Goal: Information Seeking & Learning: Learn about a topic

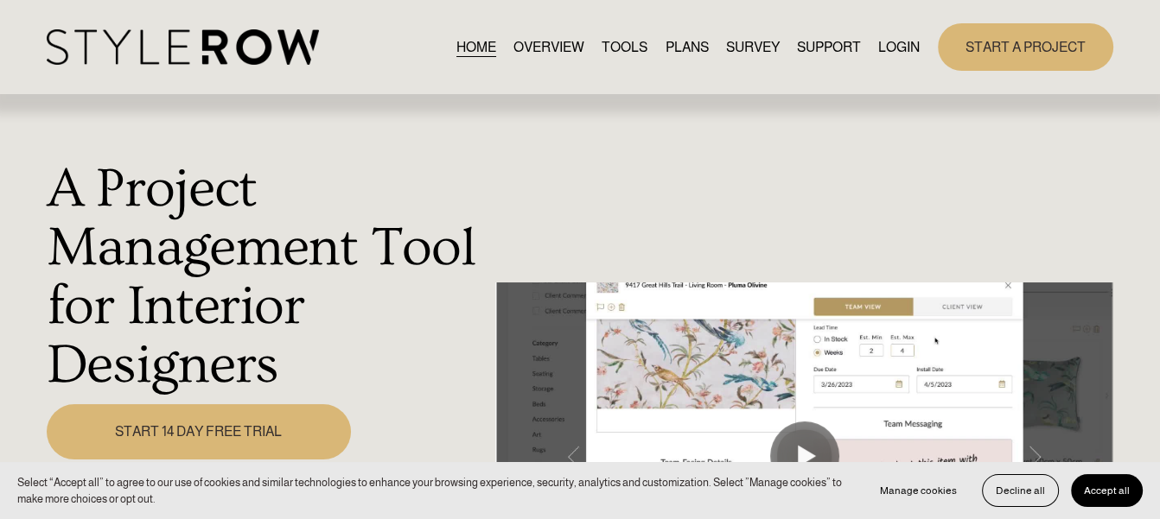
click at [543, 55] on link "OVERVIEW" at bounding box center [548, 46] width 71 height 23
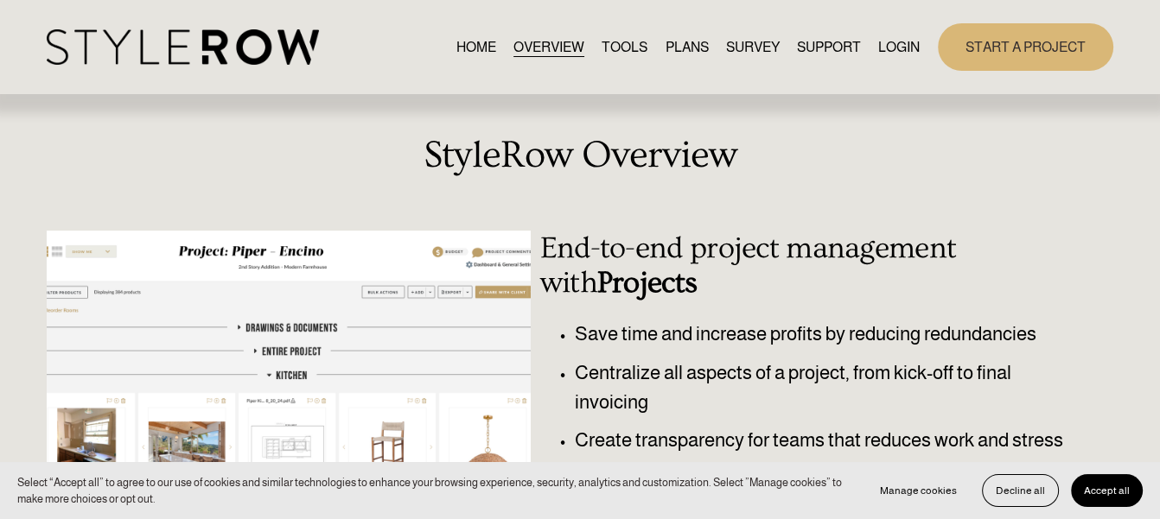
click at [1083, 489] on button "Accept all" at bounding box center [1107, 490] width 72 height 33
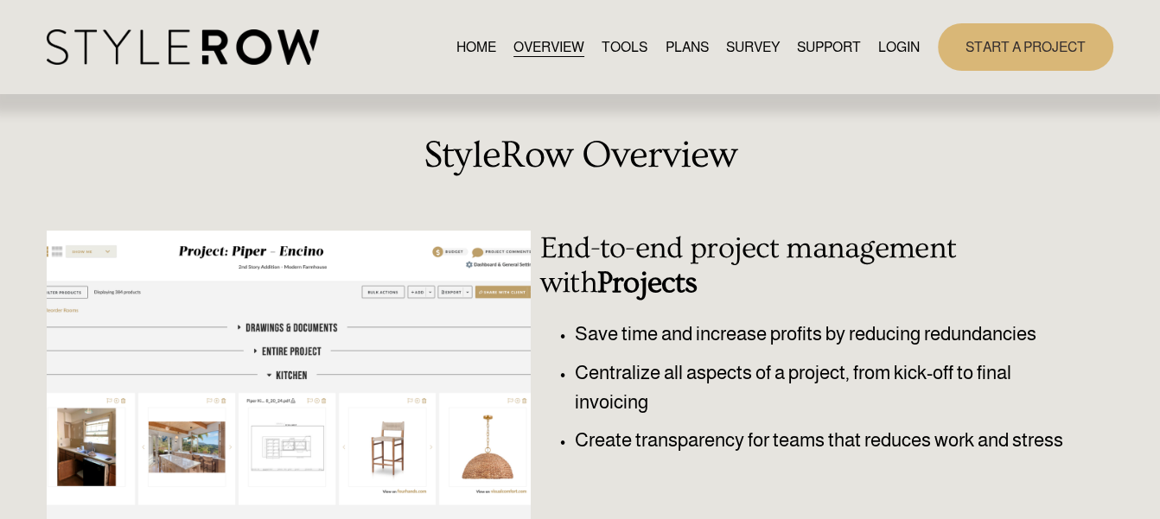
click at [617, 49] on link "TOOLS" at bounding box center [624, 46] width 46 height 23
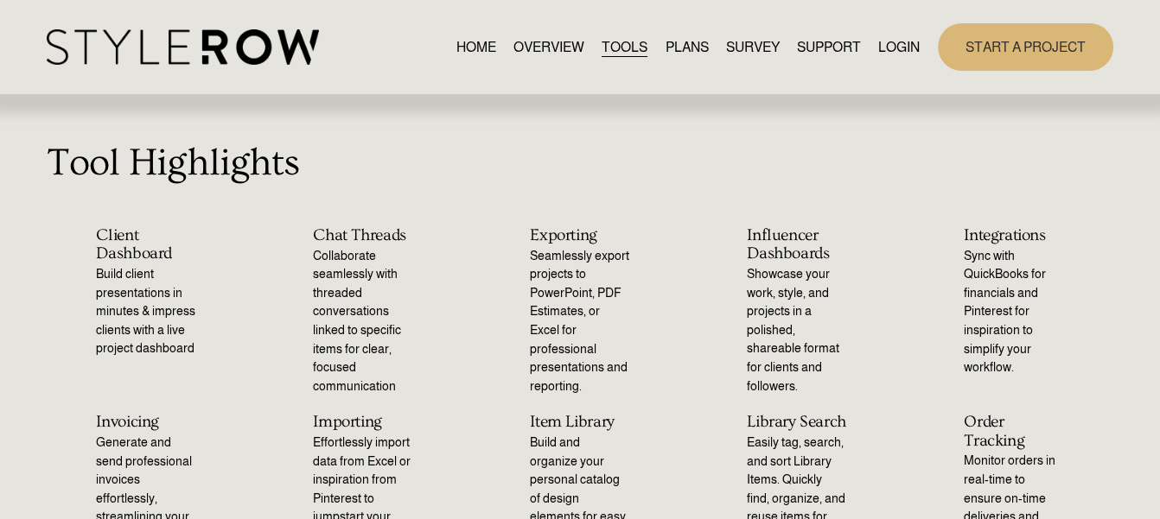
click at [677, 46] on link "PLANS" at bounding box center [686, 46] width 43 height 23
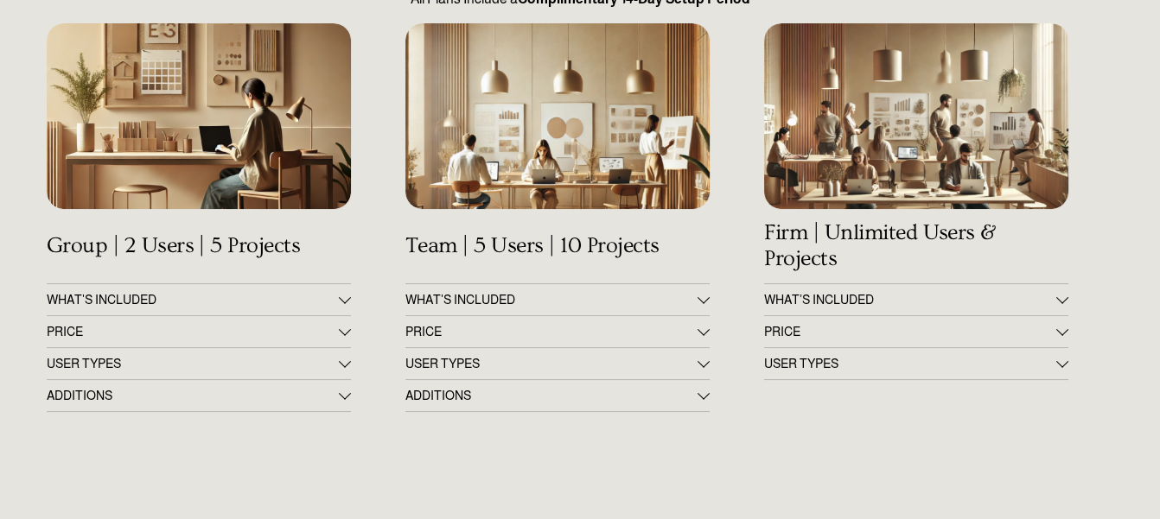
scroll to position [246, 0]
click at [340, 290] on button "WHAT'S INCLUDED" at bounding box center [199, 298] width 304 height 31
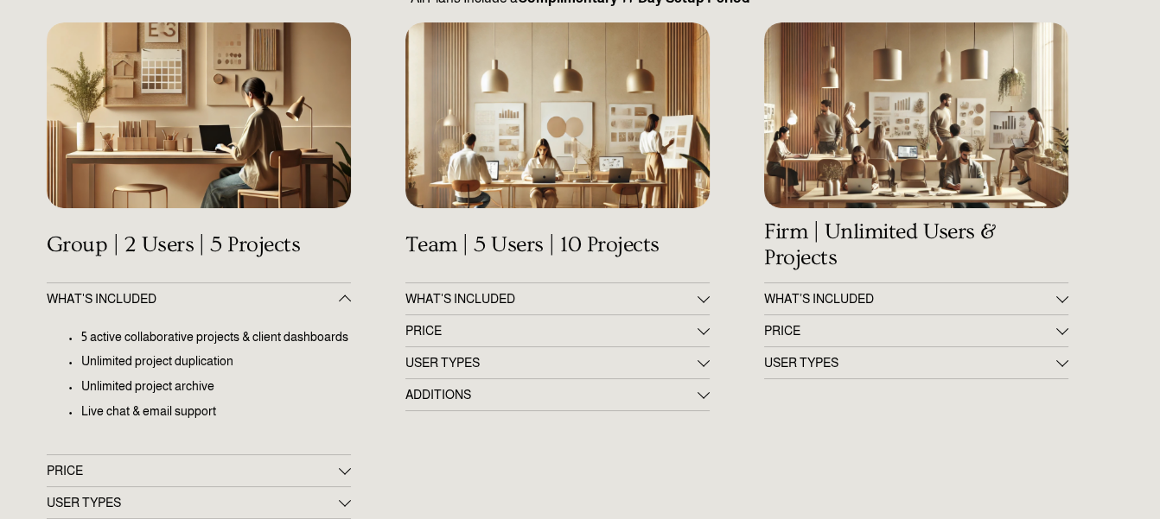
click at [343, 289] on button "WHAT'S INCLUDED" at bounding box center [199, 298] width 304 height 31
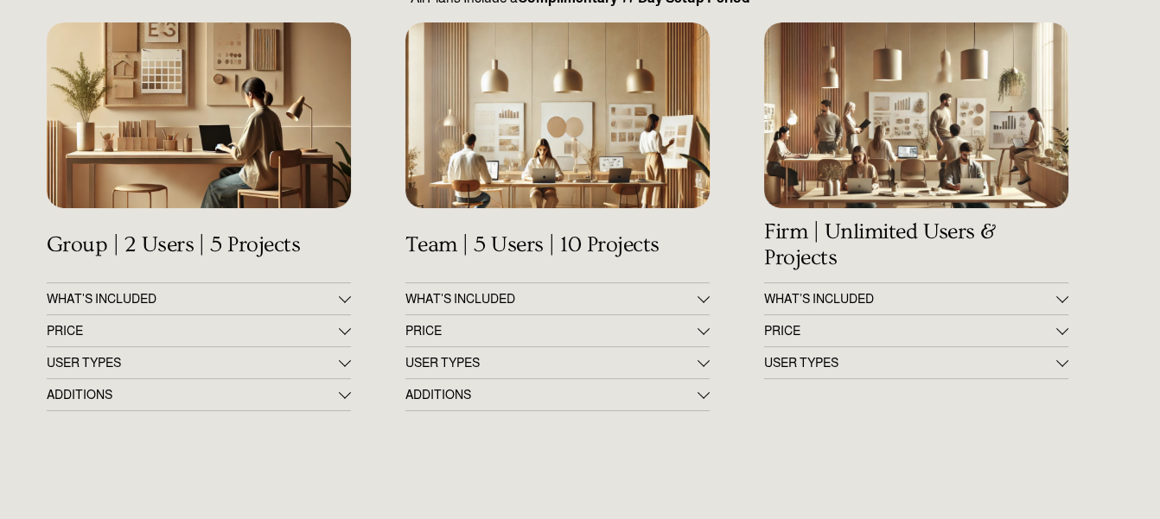
click at [342, 360] on div at bounding box center [345, 360] width 12 height 12
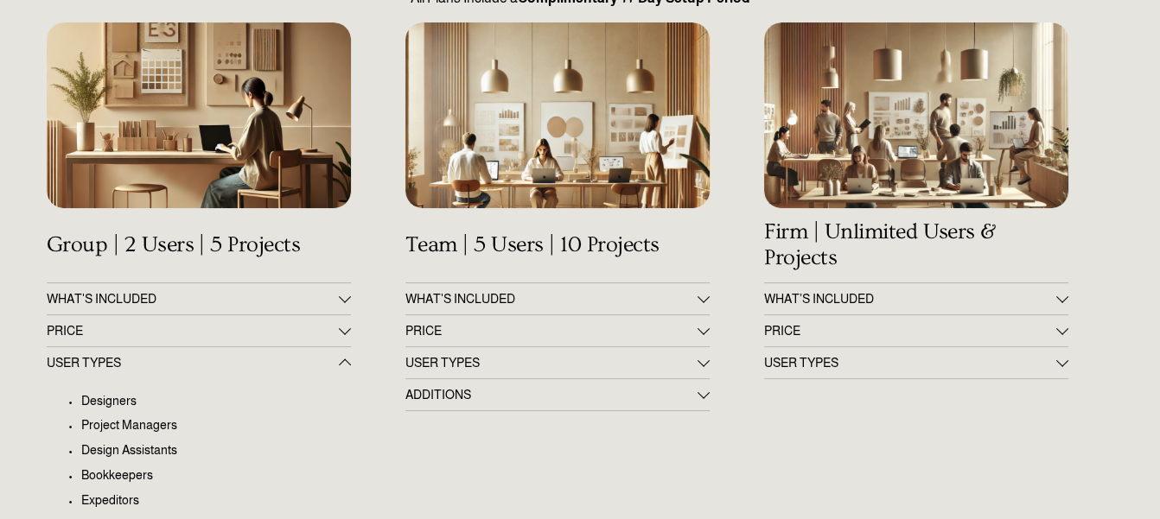
click at [342, 360] on div at bounding box center [345, 365] width 12 height 12
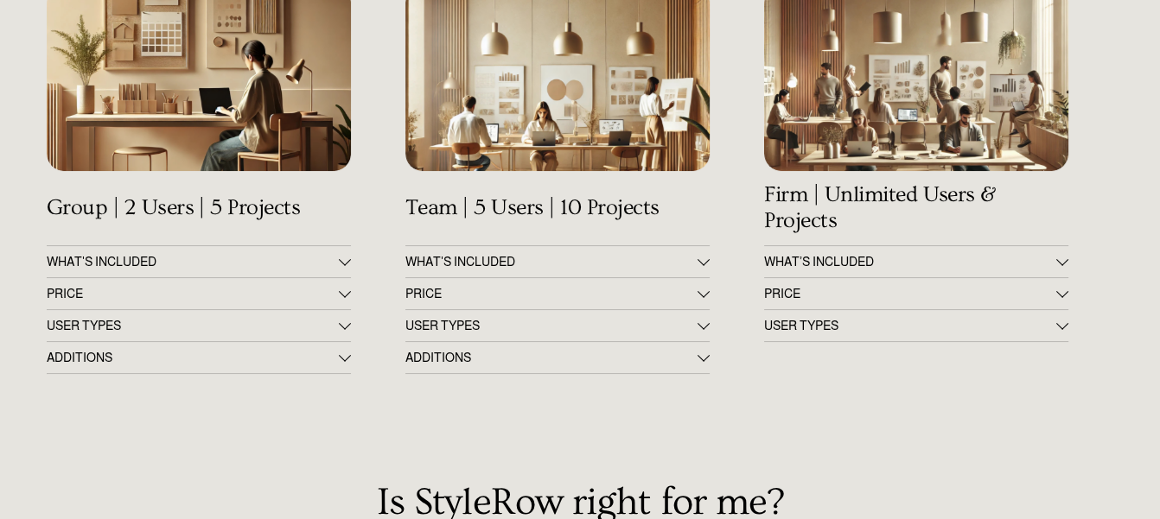
scroll to position [284, 0]
click at [342, 360] on div at bounding box center [345, 357] width 12 height 12
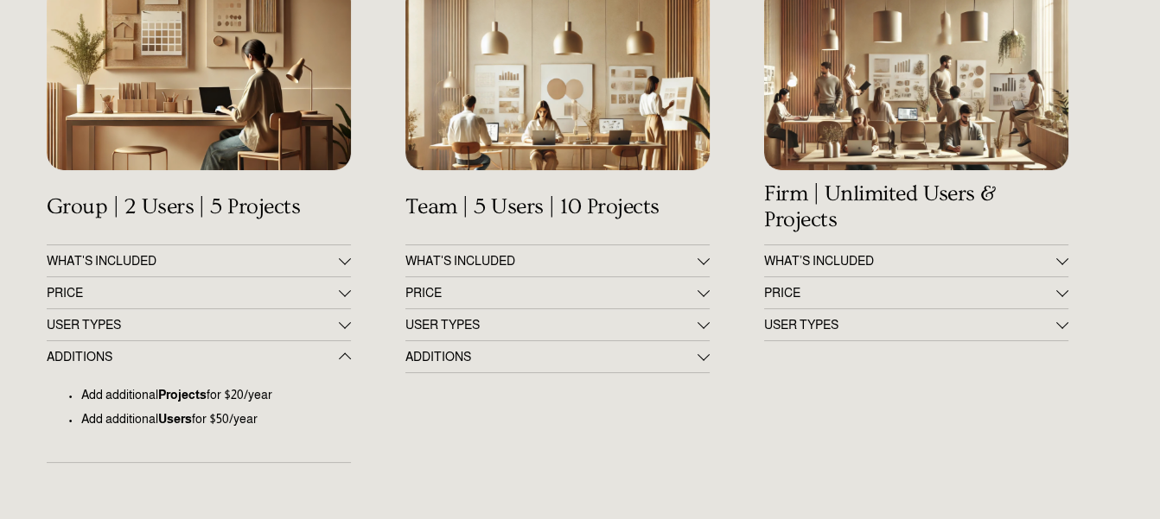
click at [342, 360] on div at bounding box center [345, 359] width 12 height 12
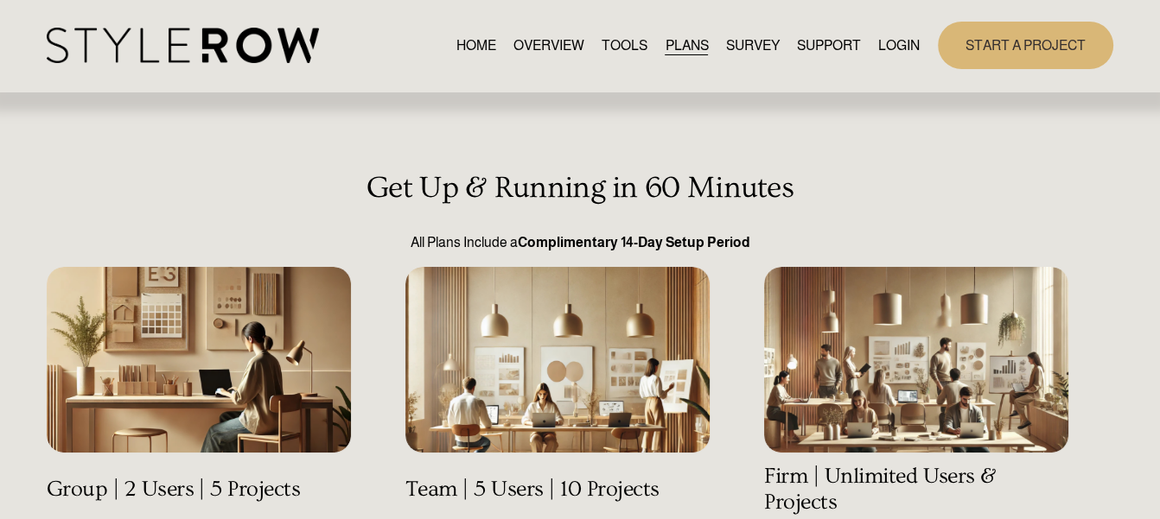
scroll to position [0, 0]
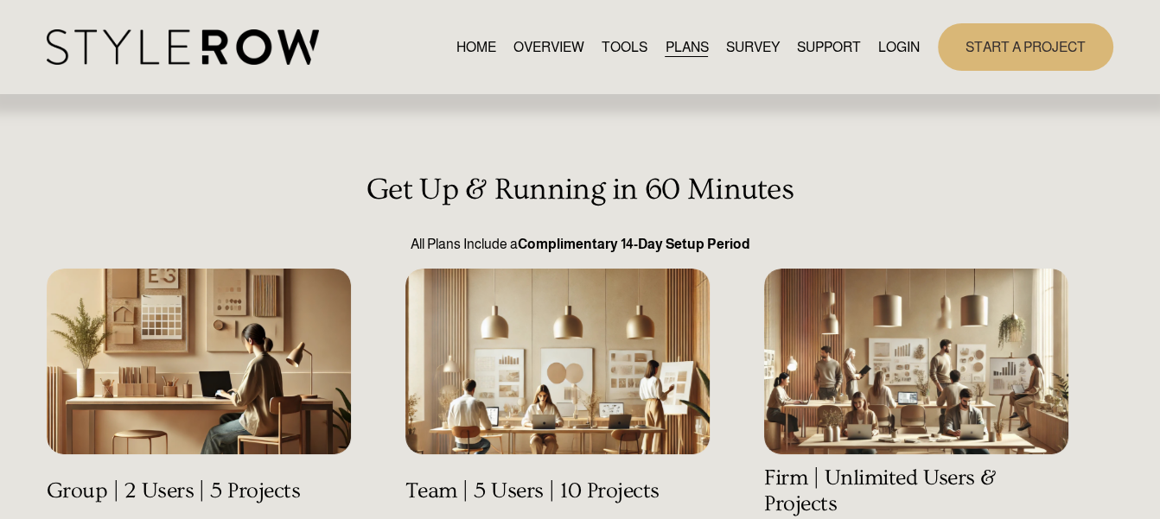
click at [741, 44] on link "SURVEY" at bounding box center [753, 46] width 54 height 23
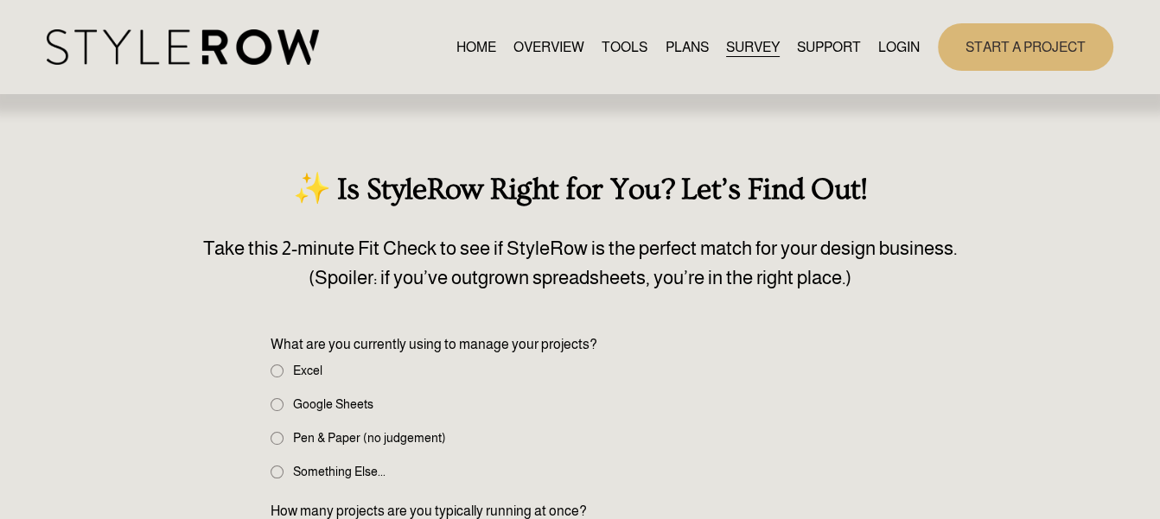
click at [0, 0] on span "FEATURED STYLEBOARD" at bounding box center [0, 0] width 0 height 0
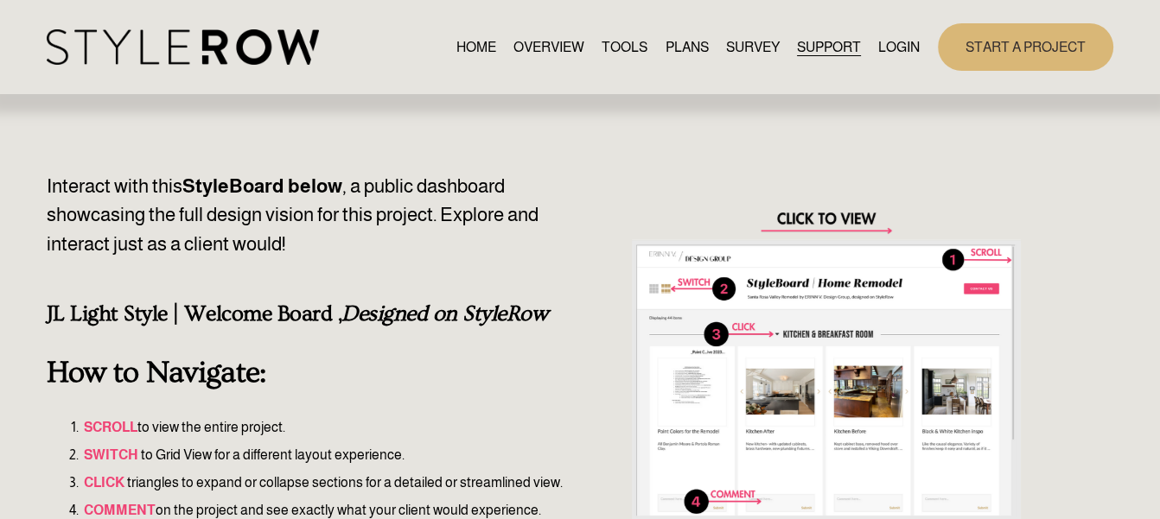
click at [0, 0] on link "RESOURCE CENTER" at bounding box center [0, 0] width 0 height 0
click at [0, 0] on span "HOW - TO HUB" at bounding box center [0, 0] width 0 height 0
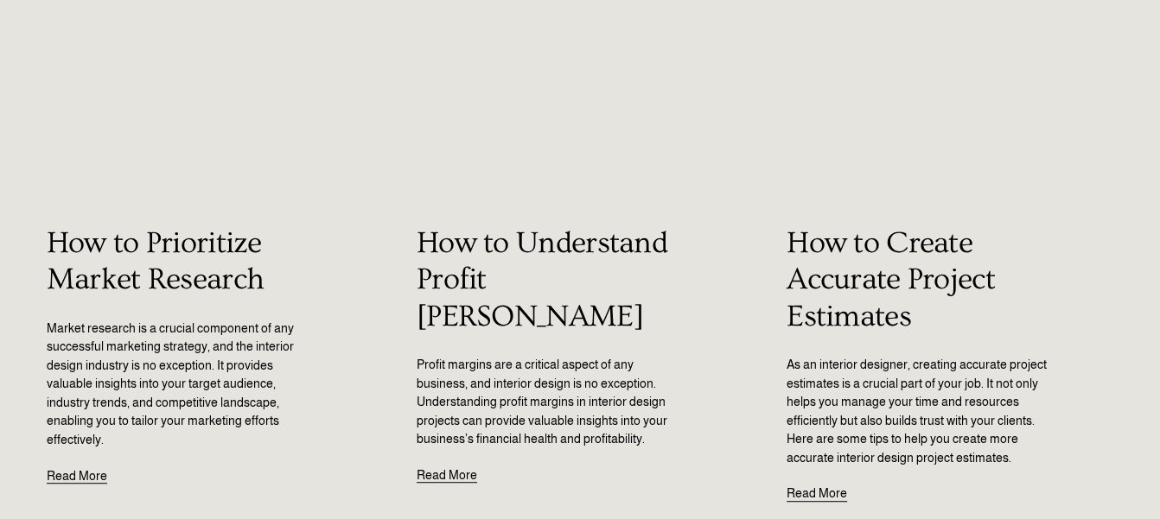
scroll to position [932, 0]
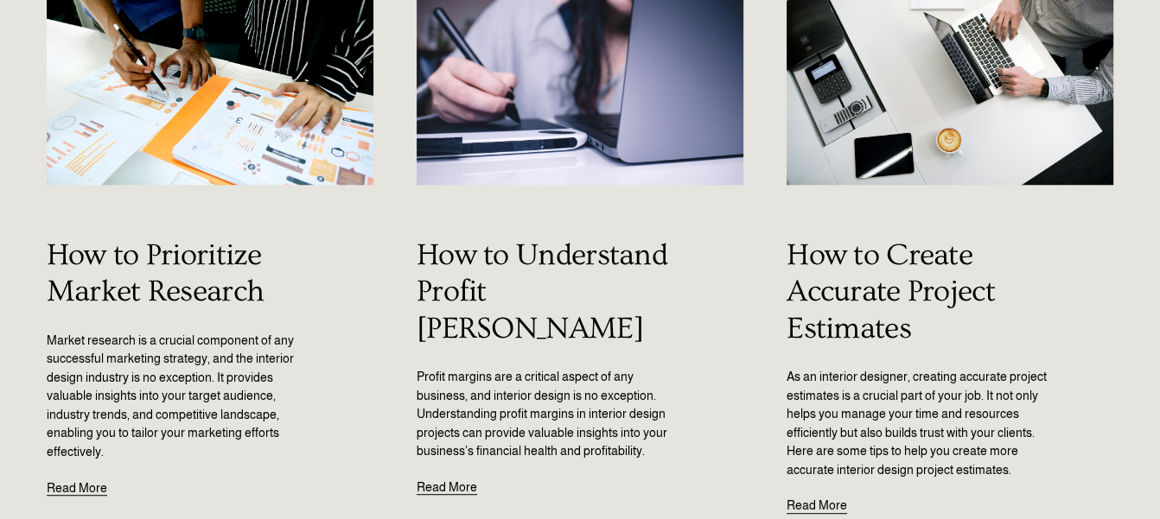
click at [151, 263] on link "How to Prioritize Market Research" at bounding box center [155, 273] width 217 height 71
